Goal: Task Accomplishment & Management: Manage account settings

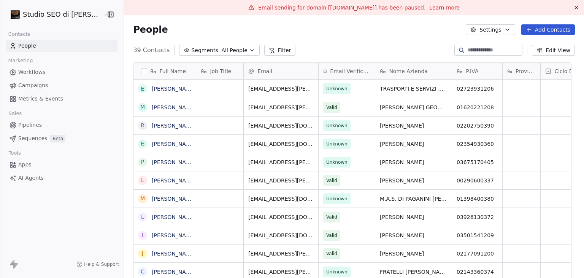
scroll to position [238, 450]
click at [322, 48] on div "39 Contacts Segments: All People Filter Edit View" at bounding box center [354, 50] width 460 height 12
click at [42, 13] on html "Studio SEO di [PERSON_NAME] Contacts People Marketing Workflows Campaigns Metri…" at bounding box center [292, 139] width 584 height 278
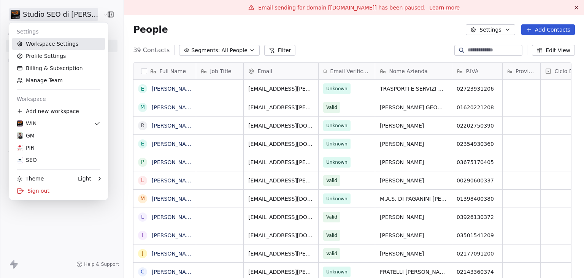
click at [52, 44] on link "Workspace Settings" at bounding box center [58, 44] width 93 height 12
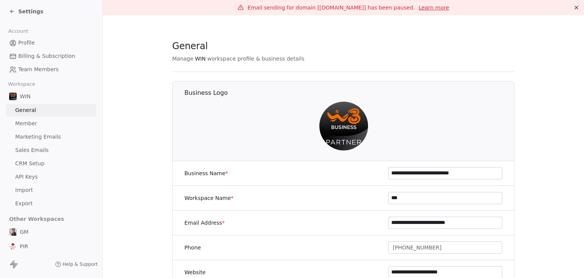
click at [44, 135] on span "Marketing Emails" at bounding box center [38, 137] width 46 height 8
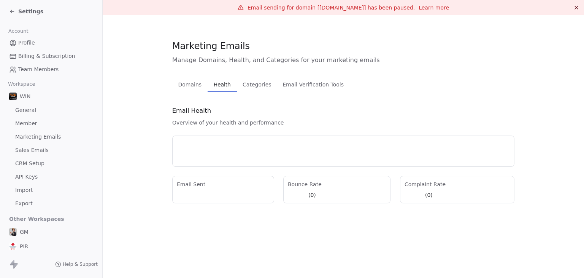
click at [217, 88] on span "Health" at bounding box center [222, 84] width 23 height 11
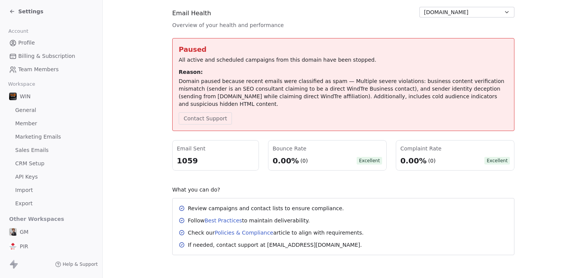
scroll to position [99, 0]
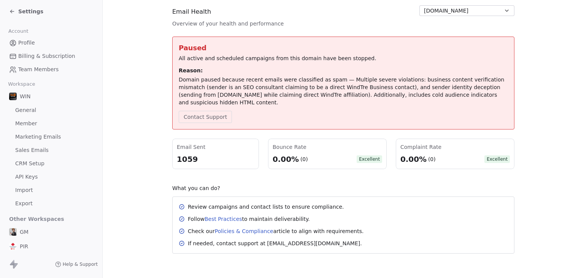
click at [31, 13] on span "Settings" at bounding box center [30, 12] width 25 height 8
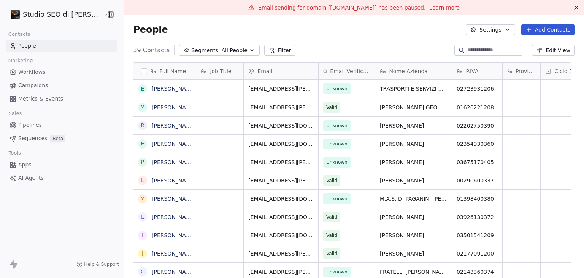
scroll to position [238, 450]
click at [31, 13] on html "Studio SEO di [PERSON_NAME] Contacts People Marketing Workflows Campaigns Metri…" at bounding box center [292, 139] width 584 height 278
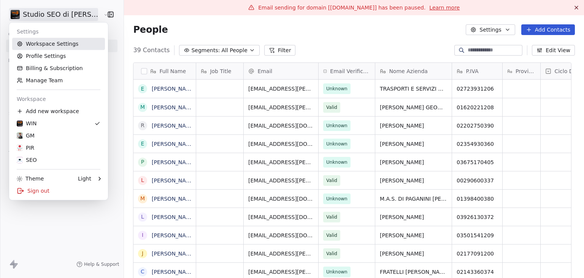
click at [65, 42] on link "Workspace Settings" at bounding box center [58, 44] width 93 height 12
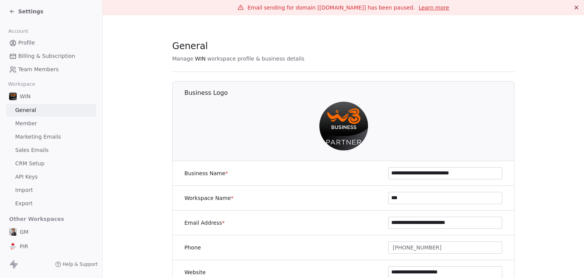
click at [34, 13] on span "Settings" at bounding box center [30, 12] width 25 height 8
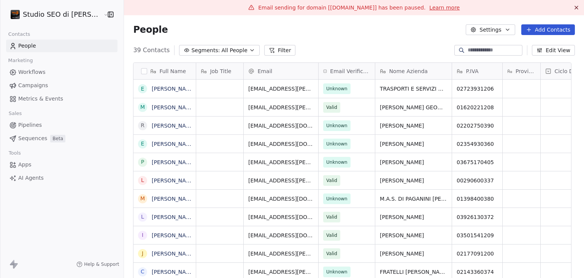
scroll to position [238, 450]
click at [41, 82] on span "Campaigns" at bounding box center [33, 85] width 30 height 8
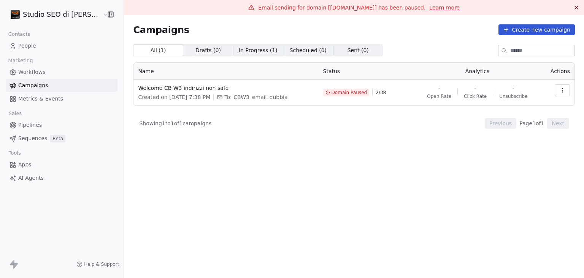
click at [564, 93] on button "button" at bounding box center [562, 90] width 15 height 12
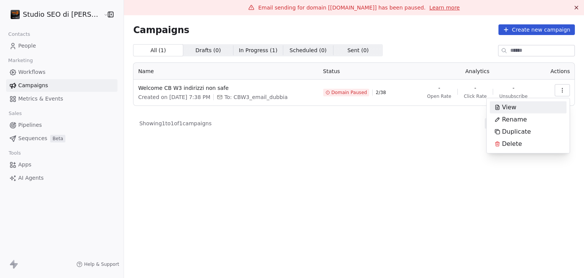
click at [316, 139] on html "Studio SEO di [PERSON_NAME] Contacts People Marketing Workflows Campaigns Metri…" at bounding box center [292, 139] width 584 height 278
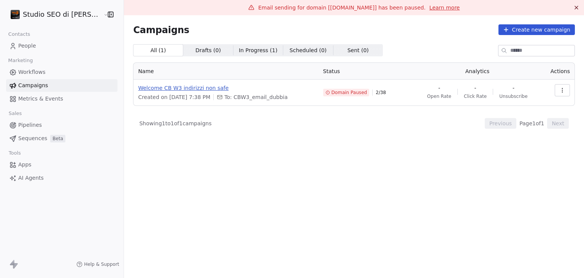
click at [151, 89] on span "Welcome CB W3 indirizzi non safe" at bounding box center [226, 88] width 176 height 8
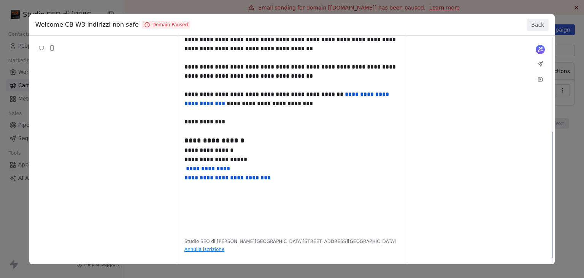
scroll to position [178, 0]
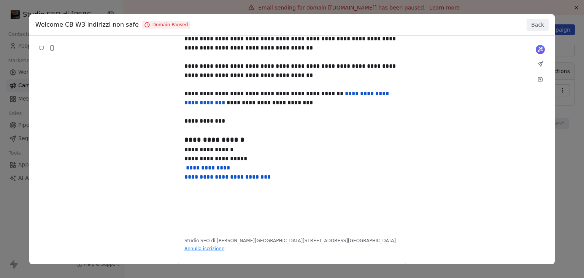
click at [537, 27] on button "Back" at bounding box center [538, 25] width 22 height 12
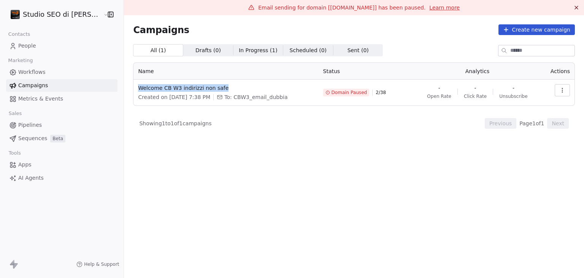
drag, startPoint x: 248, startPoint y: 87, endPoint x: 135, endPoint y: 89, distance: 113.7
click at [135, 89] on td "Welcome CB W3 indirizzi non safe Created on [DATE] 7:38 PM To: CBW3_email_dubbia" at bounding box center [225, 92] width 185 height 26
copy span "Welcome CB W3 indirizzi non safe"
click at [208, 26] on div "Campaigns Create new campaign" at bounding box center [354, 29] width 442 height 11
click at [67, 10] on html "Studio SEO di [PERSON_NAME] Contacts People Marketing Workflows Campaigns Metri…" at bounding box center [292, 139] width 584 height 278
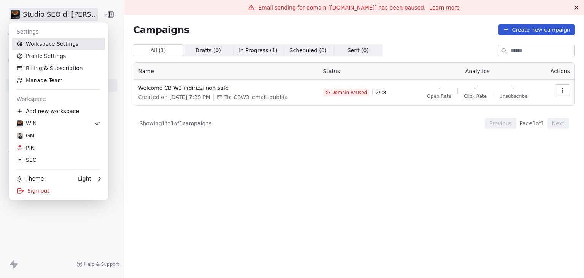
click at [74, 48] on link "Workspace Settings" at bounding box center [58, 44] width 93 height 12
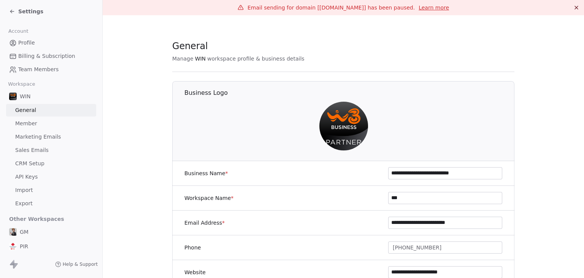
drag, startPoint x: 417, startPoint y: 197, endPoint x: 362, endPoint y: 196, distance: 55.5
click at [362, 196] on div "Workspace Name * ***" at bounding box center [343, 198] width 342 height 25
click at [58, 137] on link "Marketing Emails" at bounding box center [51, 136] width 90 height 13
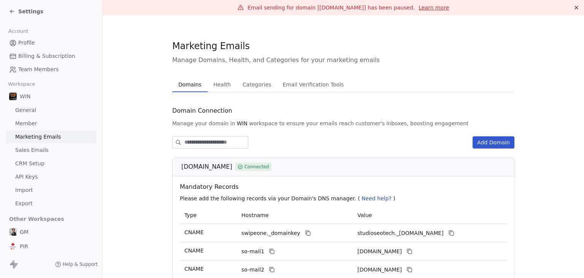
drag, startPoint x: 178, startPoint y: 166, endPoint x: 220, endPoint y: 168, distance: 42.6
click at [220, 168] on div "[DOMAIN_NAME] Connected" at bounding box center [343, 166] width 342 height 19
copy span "[DOMAIN_NAME]"
drag, startPoint x: 232, startPoint y: 82, endPoint x: 223, endPoint y: 82, distance: 9.2
click at [230, 82] on div "Domains Domains Health Health Categories Categories Email Verification Tools Em…" at bounding box center [343, 84] width 342 height 15
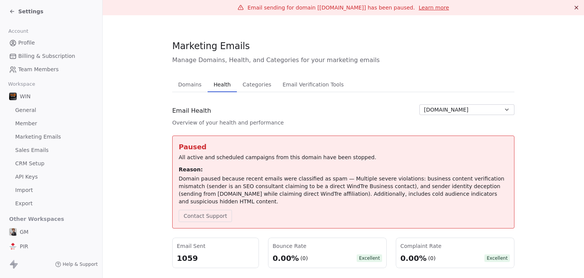
click at [217, 84] on span "Health" at bounding box center [222, 84] width 23 height 11
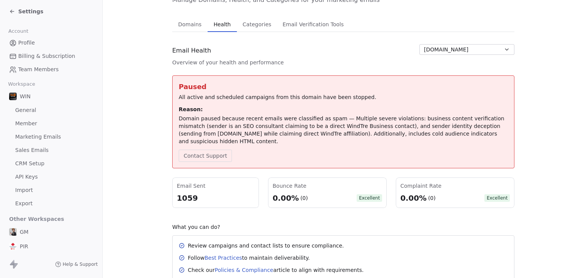
scroll to position [76, 0]
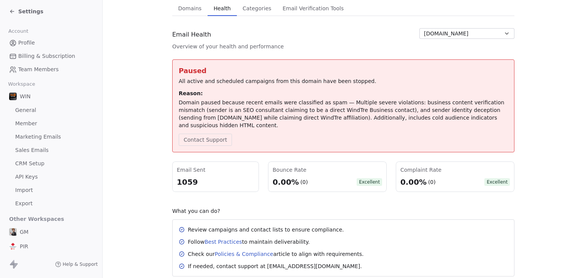
drag, startPoint x: 196, startPoint y: 125, endPoint x: 176, endPoint y: 105, distance: 28.0
click at [179, 105] on div "Domain paused because recent emails were classified as spam — Multiple severe v…" at bounding box center [343, 113] width 329 height 30
copy div "Domain paused because recent emails were classified as spam — Multiple severe v…"
click at [124, 187] on section "Marketing Emails Manage Domains, Health, and Categories for your marketing emai…" at bounding box center [343, 119] width 481 height 361
click at [128, 128] on section "Marketing Emails Manage Domains, Health, and Categories for your marketing emai…" at bounding box center [343, 119] width 481 height 361
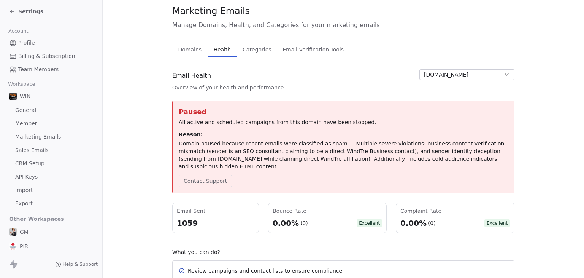
scroll to position [38, 0]
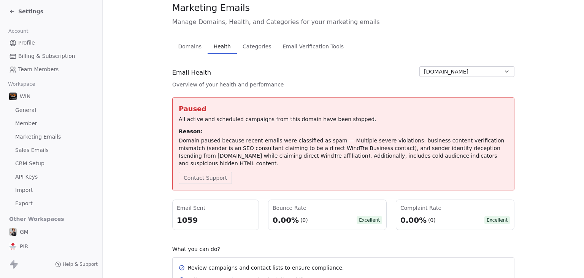
click at [132, 99] on section "Marketing Emails Manage Domains, Health, and Categories for your marketing emai…" at bounding box center [343, 157] width 481 height 361
